Goal: Obtain resource: Obtain resource

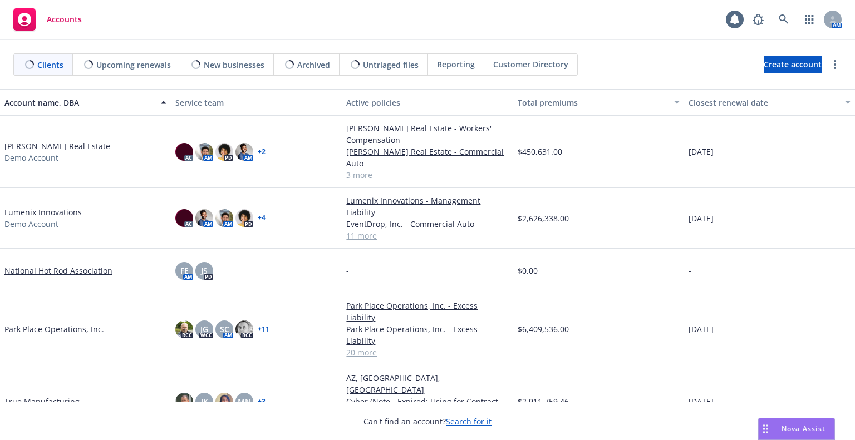
click at [791, 428] on span "Nova Assist" at bounding box center [804, 428] width 44 height 9
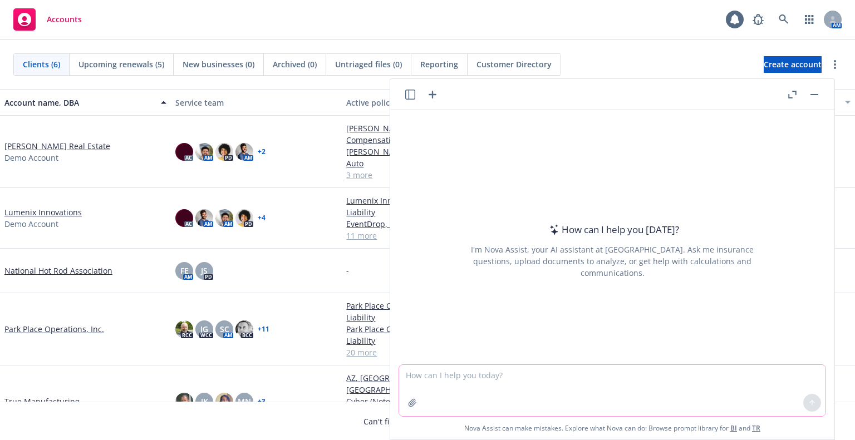
click at [672, 378] on textarea at bounding box center [612, 390] width 426 height 51
click at [422, 377] on textarea "Scout [DOMAIN_NAME] and scour" at bounding box center [612, 390] width 426 height 52
click at [541, 380] on textarea "Scour [DOMAIN_NAME] and scour" at bounding box center [612, 390] width 426 height 52
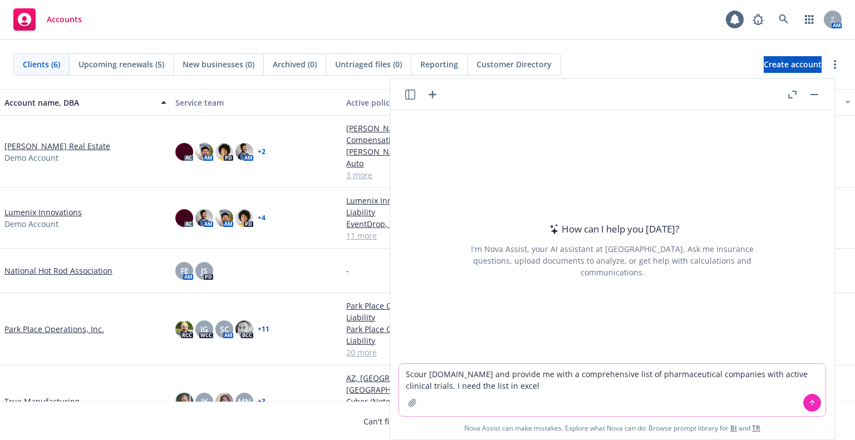
type textarea "Scour [DOMAIN_NAME] and provide me with a comprehensive list of pharmaceutical …"
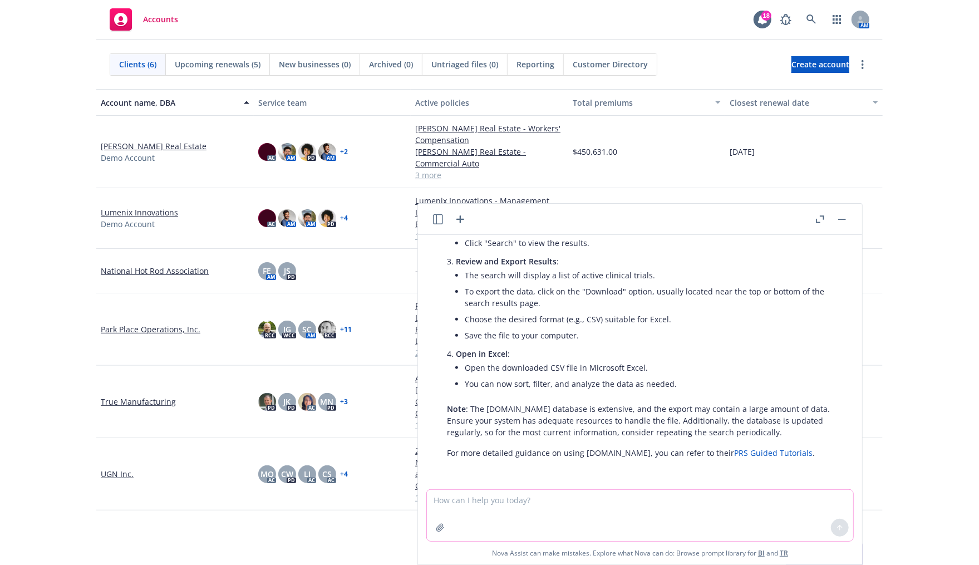
scroll to position [393, 0]
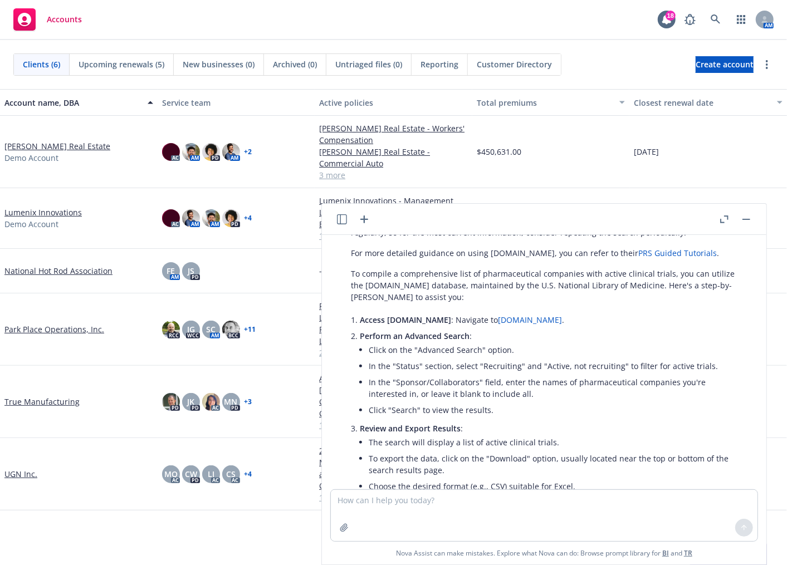
click at [508, 322] on link "[DOMAIN_NAME]" at bounding box center [530, 320] width 64 height 11
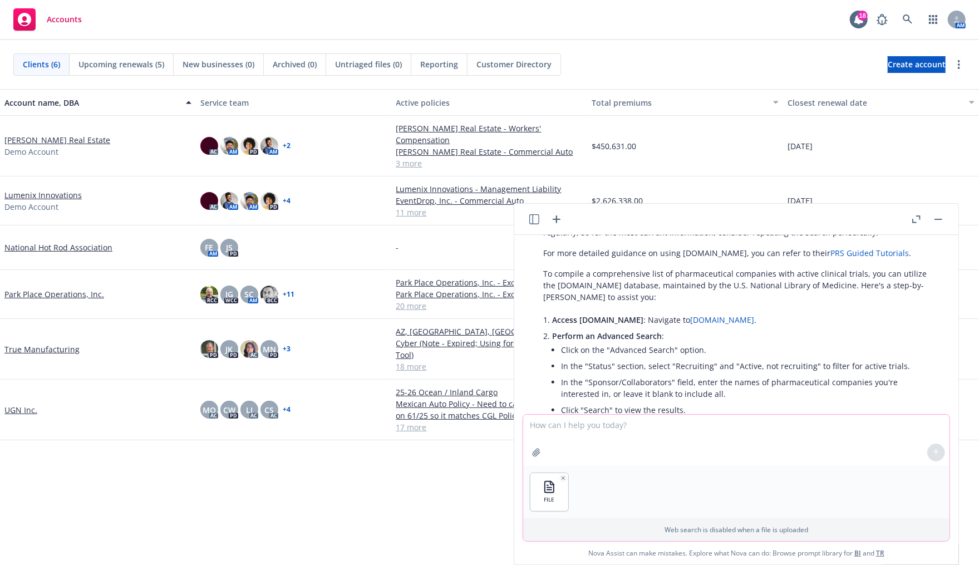
click at [680, 439] on textarea at bounding box center [736, 440] width 426 height 51
type textarea "Referencing the Sponsor column of the attached spreadsheet, identify all Pharma…"
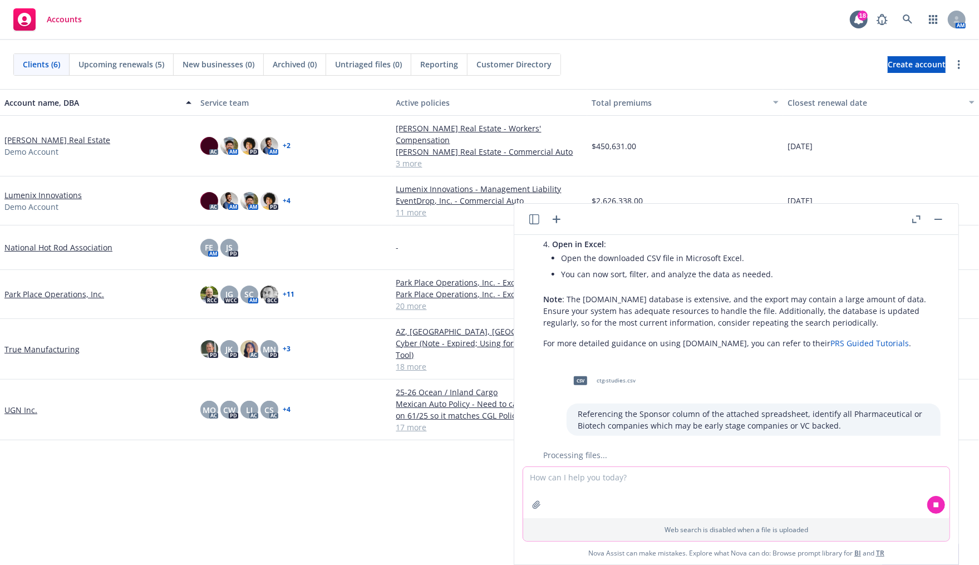
scroll to position [708, 0]
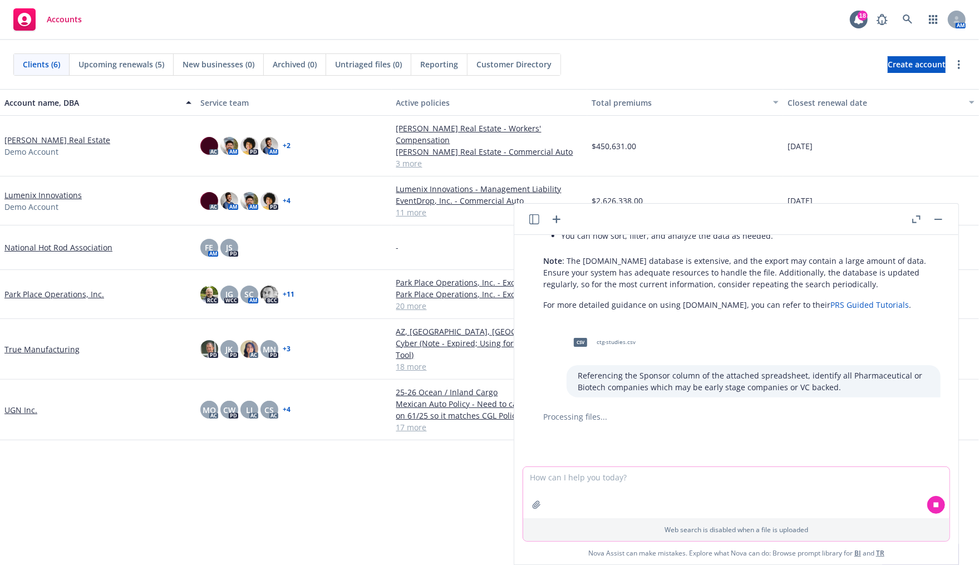
click at [712, 440] on textarea at bounding box center [736, 492] width 426 height 51
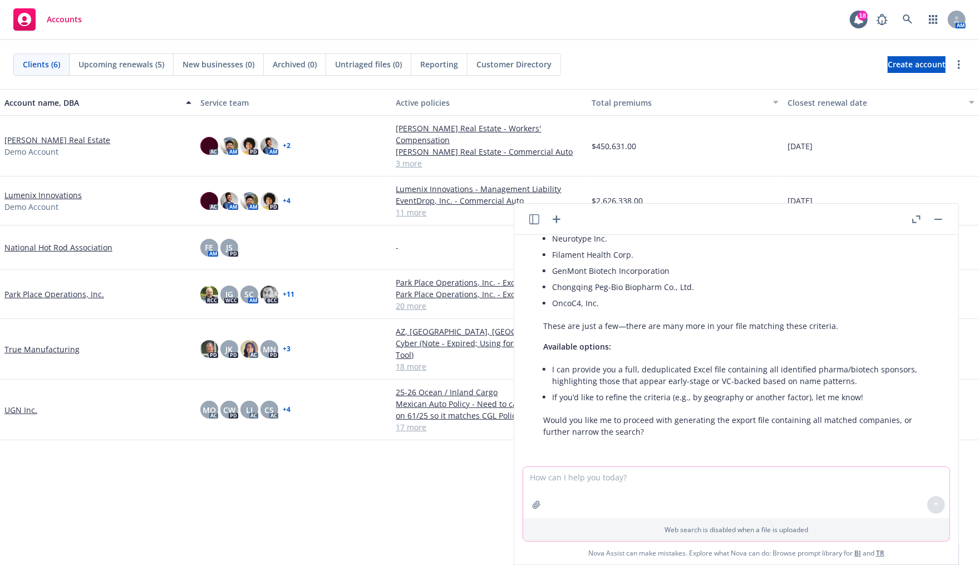
scroll to position [1051, 0]
click at [714, 440] on textarea at bounding box center [736, 492] width 426 height 51
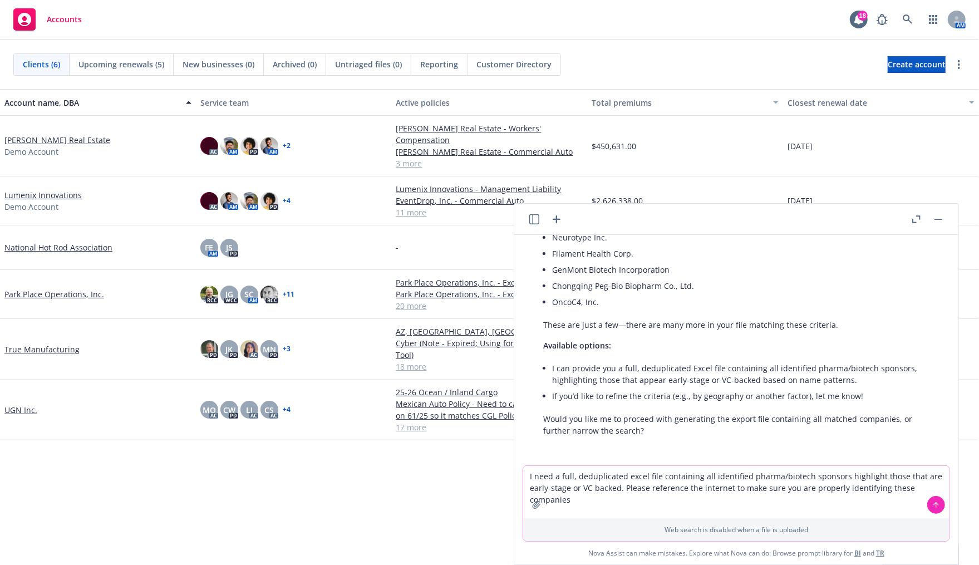
type textarea "I need a full, deduplicated excel file containing all identified pharma/biotech…"
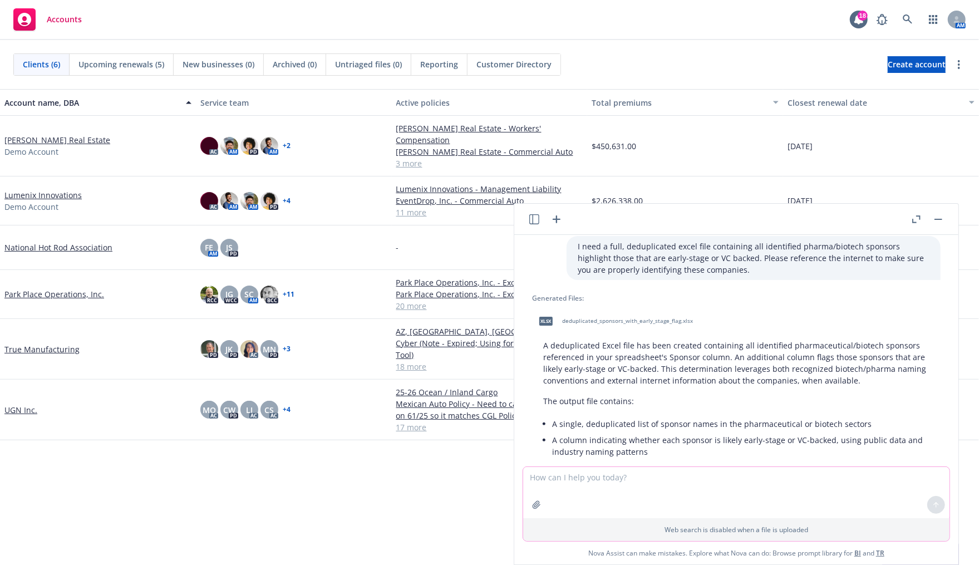
scroll to position [1325, 0]
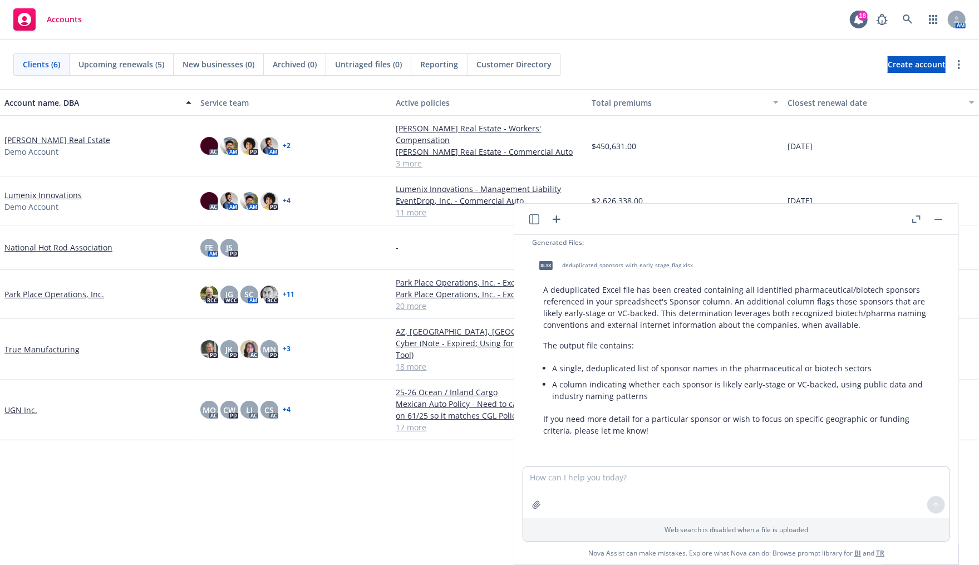
click at [608, 264] on span "deduplicated_sponsors_with_early_stage_flag.xlsx" at bounding box center [627, 265] width 131 height 7
